Goal: Complete application form: Complete application form

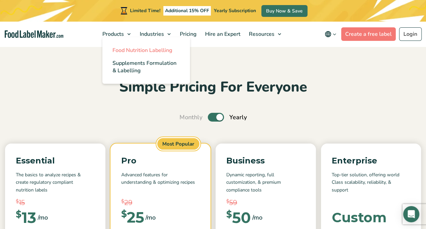
click at [129, 49] on span "Food Nutrition Labelling" at bounding box center [143, 50] width 60 height 7
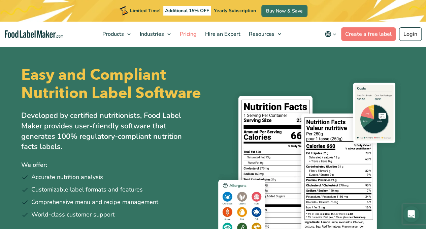
click at [187, 35] on span "Pricing" at bounding box center [188, 33] width 20 height 7
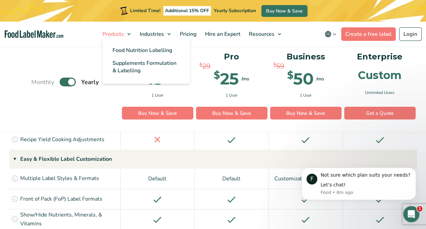
scroll to position [751, 0]
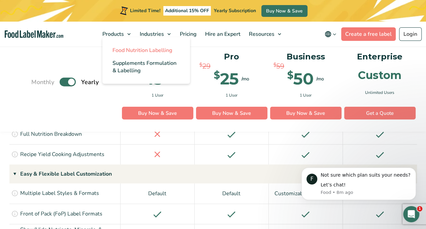
click at [133, 49] on span "Food Nutrition Labelling" at bounding box center [143, 50] width 60 height 7
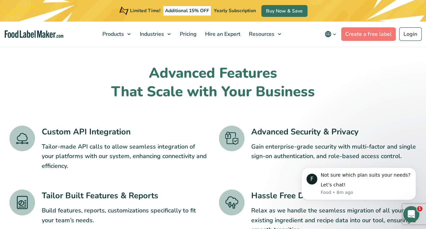
scroll to position [1106, 0]
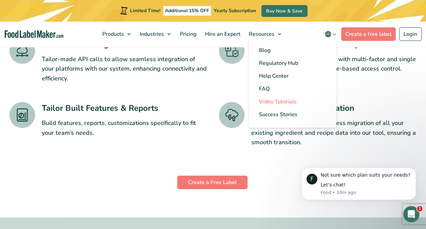
click at [282, 101] on span "Video Tutorials" at bounding box center [278, 101] width 38 height 7
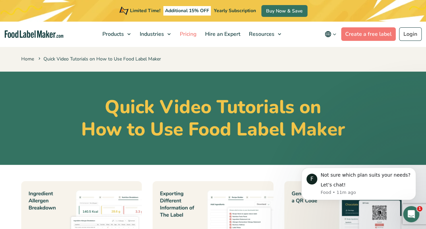
click at [189, 38] on link "Pricing" at bounding box center [188, 34] width 24 height 25
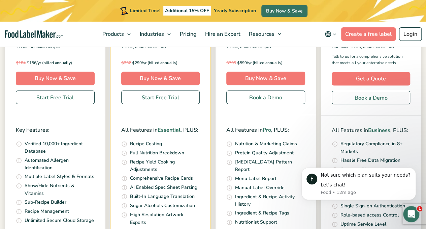
scroll to position [191, 0]
click at [253, 101] on link "Book a Demo" at bounding box center [266, 97] width 79 height 13
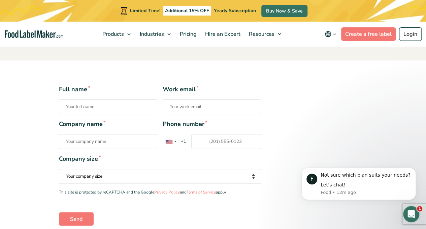
click at [80, 108] on input "Full name *" at bounding box center [108, 106] width 98 height 15
type input "[PERSON_NAME]"
type input "[EMAIL_ADDRESS][DOMAIN_NAME]"
type input "Eat.Transform Pte Ltd"
click at [172, 142] on div "Contact form" at bounding box center [169, 142] width 7 height 4
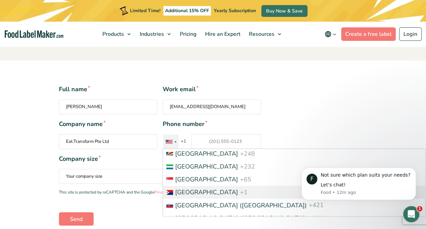
scroll to position [2512, 0]
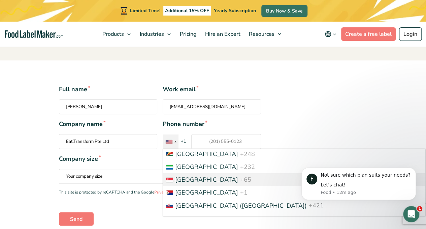
click at [187, 175] on span "[GEOGRAPHIC_DATA]" at bounding box center [206, 179] width 63 height 8
click at [191, 149] on input "Phone number * [GEOGRAPHIC_DATA] +1 [GEOGRAPHIC_DATA] +44 [GEOGRAPHIC_DATA] (‫[…" at bounding box center [226, 141] width 70 height 15
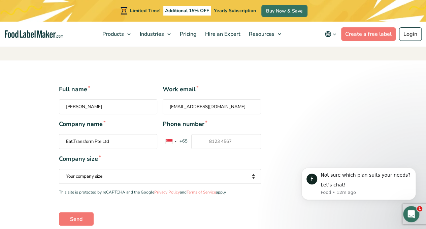
click at [218, 143] on input "Phone number * [GEOGRAPHIC_DATA] +1 [GEOGRAPHIC_DATA] +44 [GEOGRAPHIC_DATA] (‫[…" at bounding box center [226, 141] width 70 height 15
type input "81505518"
click at [157, 176] on select "Your company size Fewer than 10 Employees 10 to 50 Employees 51 to 500 Employee…" at bounding box center [160, 176] width 203 height 15
select select "Fewer than 10 Employees"
click at [59, 169] on select "Your company size Fewer than 10 Employees 10 to 50 Employees 51 to 500 Employee…" at bounding box center [160, 176] width 203 height 15
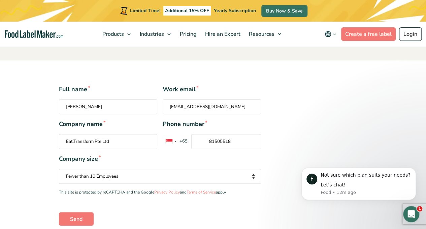
scroll to position [170, 0]
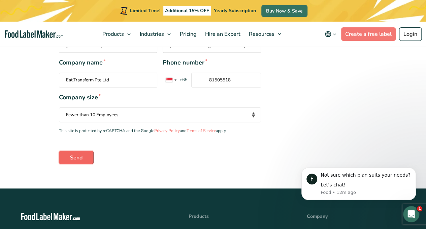
click at [67, 156] on input "Send" at bounding box center [76, 156] width 35 height 13
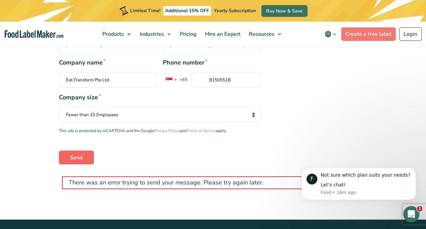
click at [73, 159] on input "Send" at bounding box center [76, 156] width 35 height 13
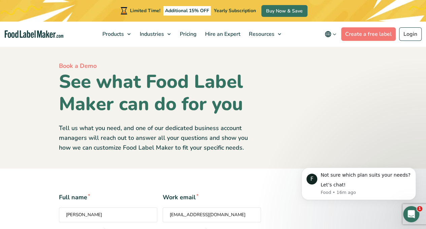
scroll to position [106, 0]
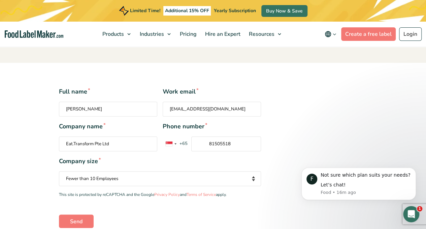
click at [137, 106] on input "[PERSON_NAME]" at bounding box center [108, 108] width 98 height 15
type input "[PERSON_NAME]"
type input "[EMAIL_ADDRESS][DOMAIN_NAME]"
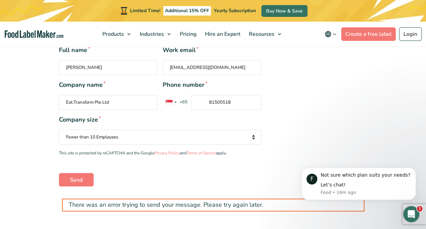
scroll to position [152, 0]
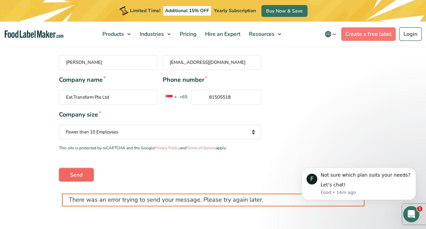
click at [84, 173] on input "Send" at bounding box center [76, 174] width 35 height 13
